Goal: Browse casually: Explore the website without a specific task or goal

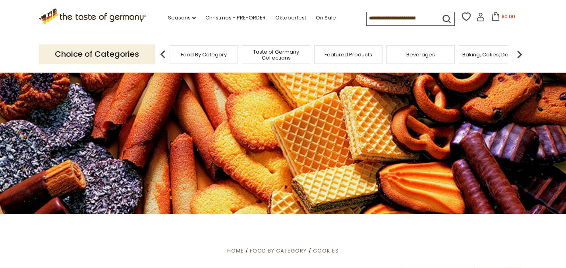
click at [518, 56] on img at bounding box center [520, 55] width 16 height 16
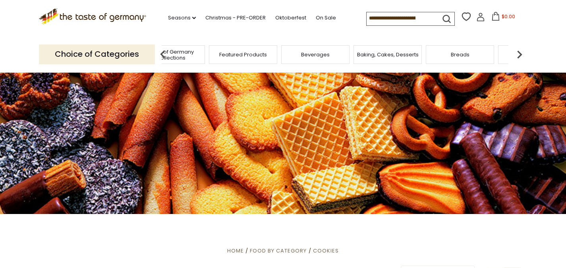
click at [518, 56] on img at bounding box center [520, 55] width 16 height 16
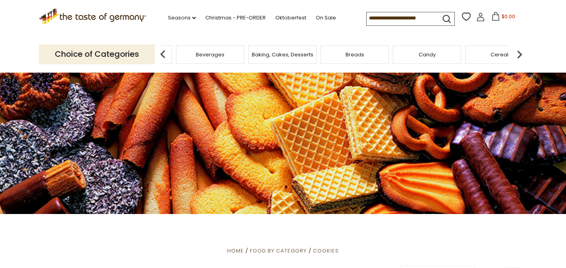
click at [518, 56] on img at bounding box center [520, 55] width 16 height 16
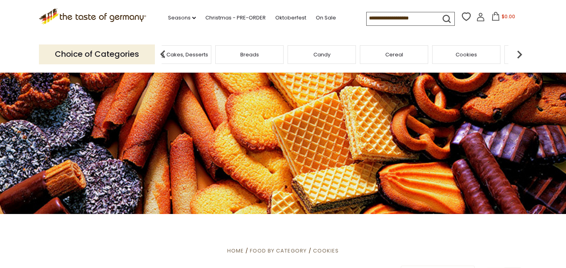
click at [518, 56] on img at bounding box center [520, 55] width 16 height 16
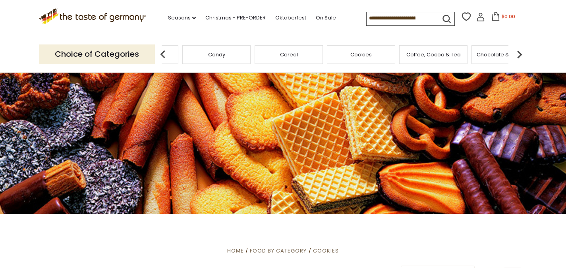
click at [518, 56] on img at bounding box center [520, 55] width 16 height 16
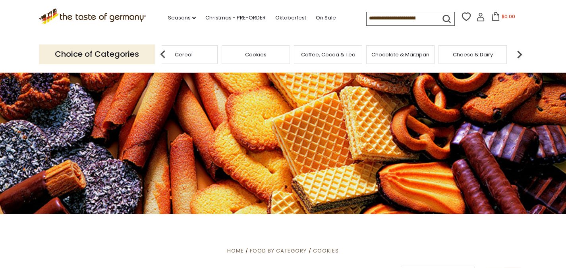
click at [518, 56] on img at bounding box center [520, 55] width 16 height 16
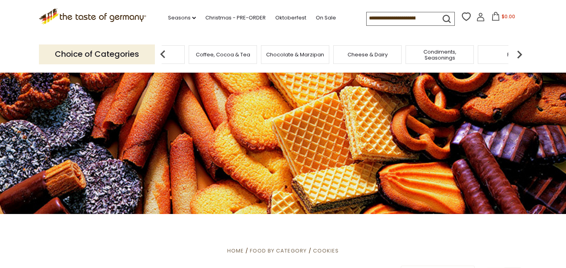
click at [518, 56] on img at bounding box center [520, 55] width 16 height 16
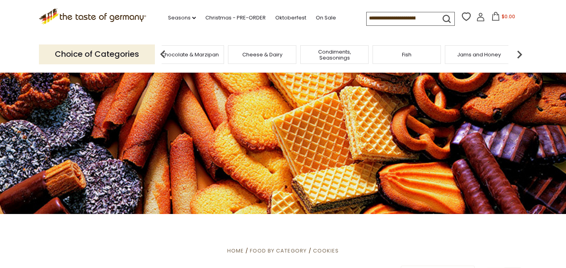
click at [518, 56] on img at bounding box center [520, 55] width 16 height 16
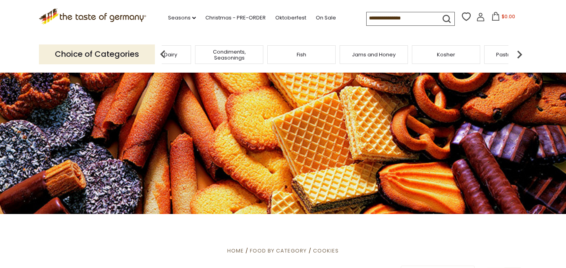
click at [518, 56] on img at bounding box center [520, 55] width 16 height 16
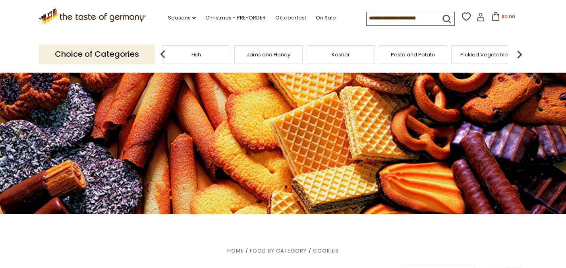
click at [518, 56] on img at bounding box center [520, 55] width 16 height 16
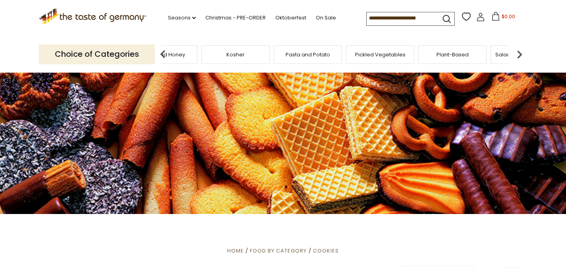
click at [518, 56] on img at bounding box center [520, 55] width 16 height 16
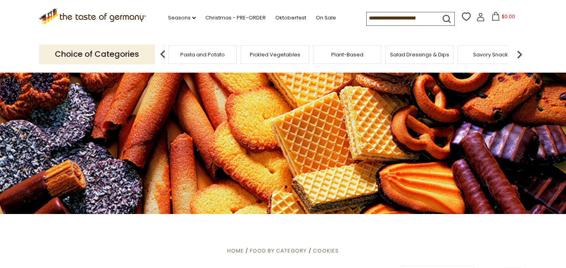
click at [518, 56] on img at bounding box center [520, 55] width 16 height 16
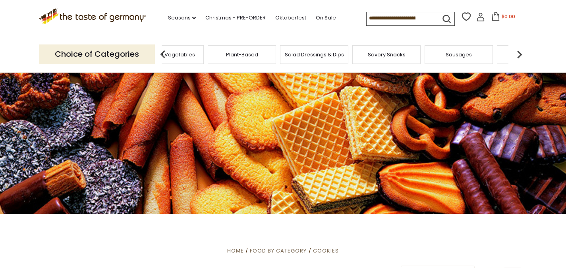
click at [518, 56] on img at bounding box center [520, 55] width 16 height 16
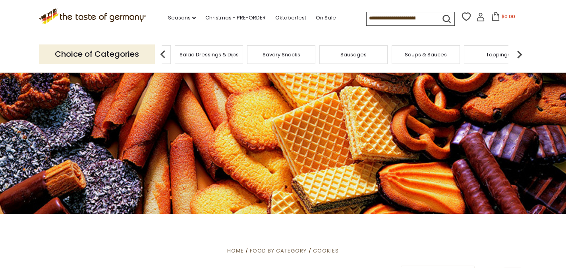
click at [518, 56] on img at bounding box center [520, 55] width 16 height 16
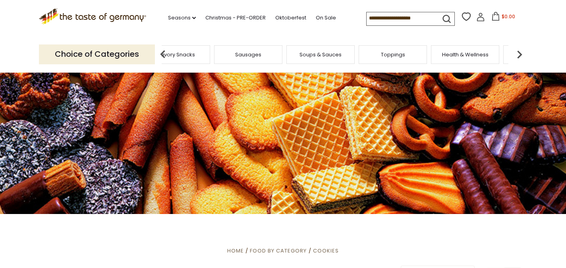
click at [518, 56] on img at bounding box center [520, 55] width 16 height 16
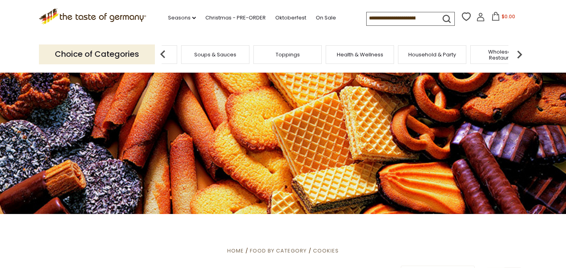
click at [518, 56] on img at bounding box center [520, 55] width 16 height 16
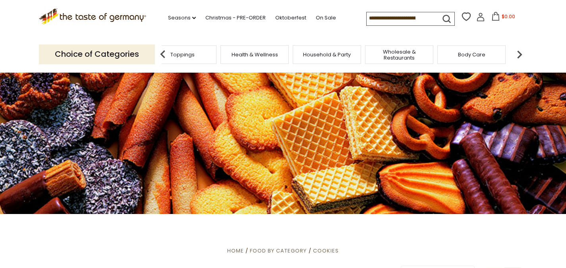
click at [518, 56] on img at bounding box center [520, 55] width 16 height 16
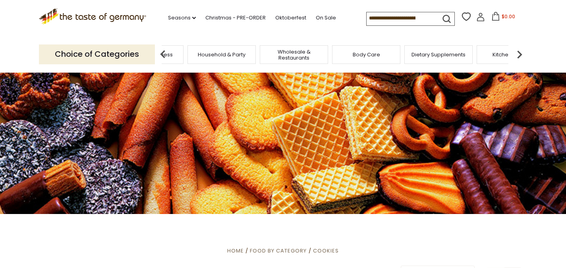
click at [518, 56] on img at bounding box center [520, 55] width 16 height 16
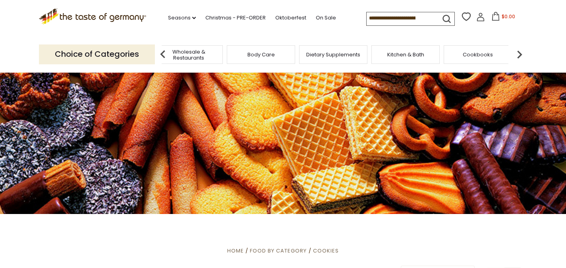
click at [518, 56] on img at bounding box center [520, 55] width 16 height 16
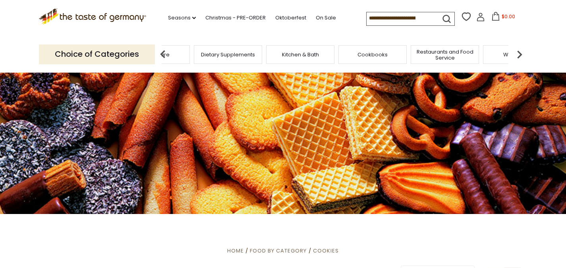
click at [518, 56] on img at bounding box center [520, 55] width 16 height 16
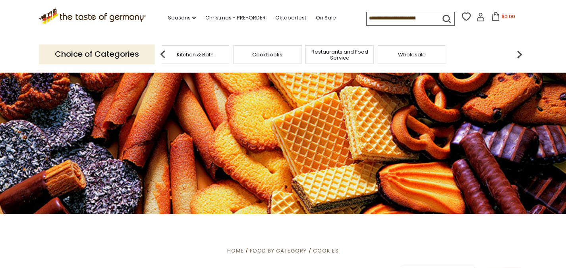
click at [518, 56] on img at bounding box center [520, 55] width 16 height 16
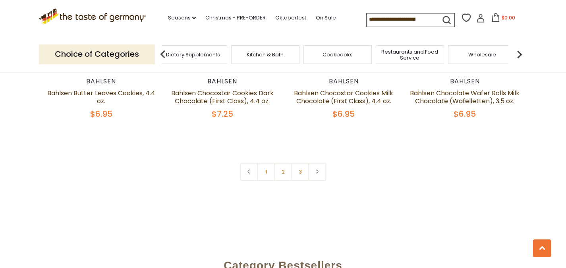
scroll to position [1905, 0]
click at [283, 171] on link "2" at bounding box center [283, 172] width 18 height 18
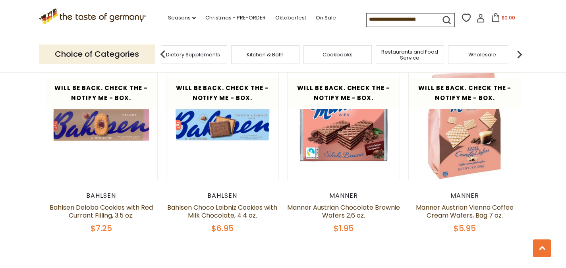
scroll to position [1782, 0]
